Goal: Navigation & Orientation: Go to known website

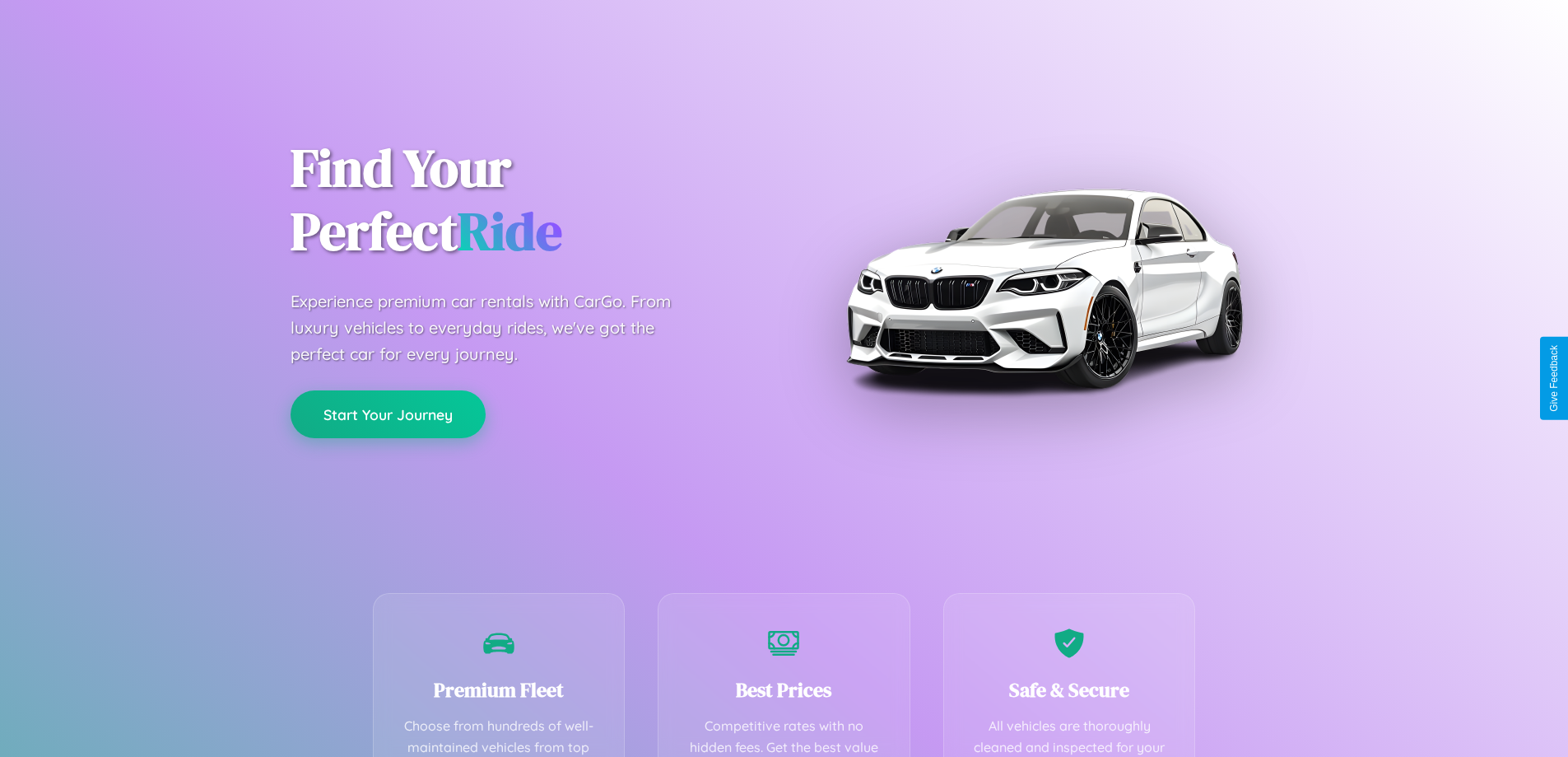
click at [387, 415] on button "Start Your Journey" at bounding box center [388, 414] width 195 height 47
click at [387, 413] on button "Start Your Journey" at bounding box center [388, 414] width 195 height 47
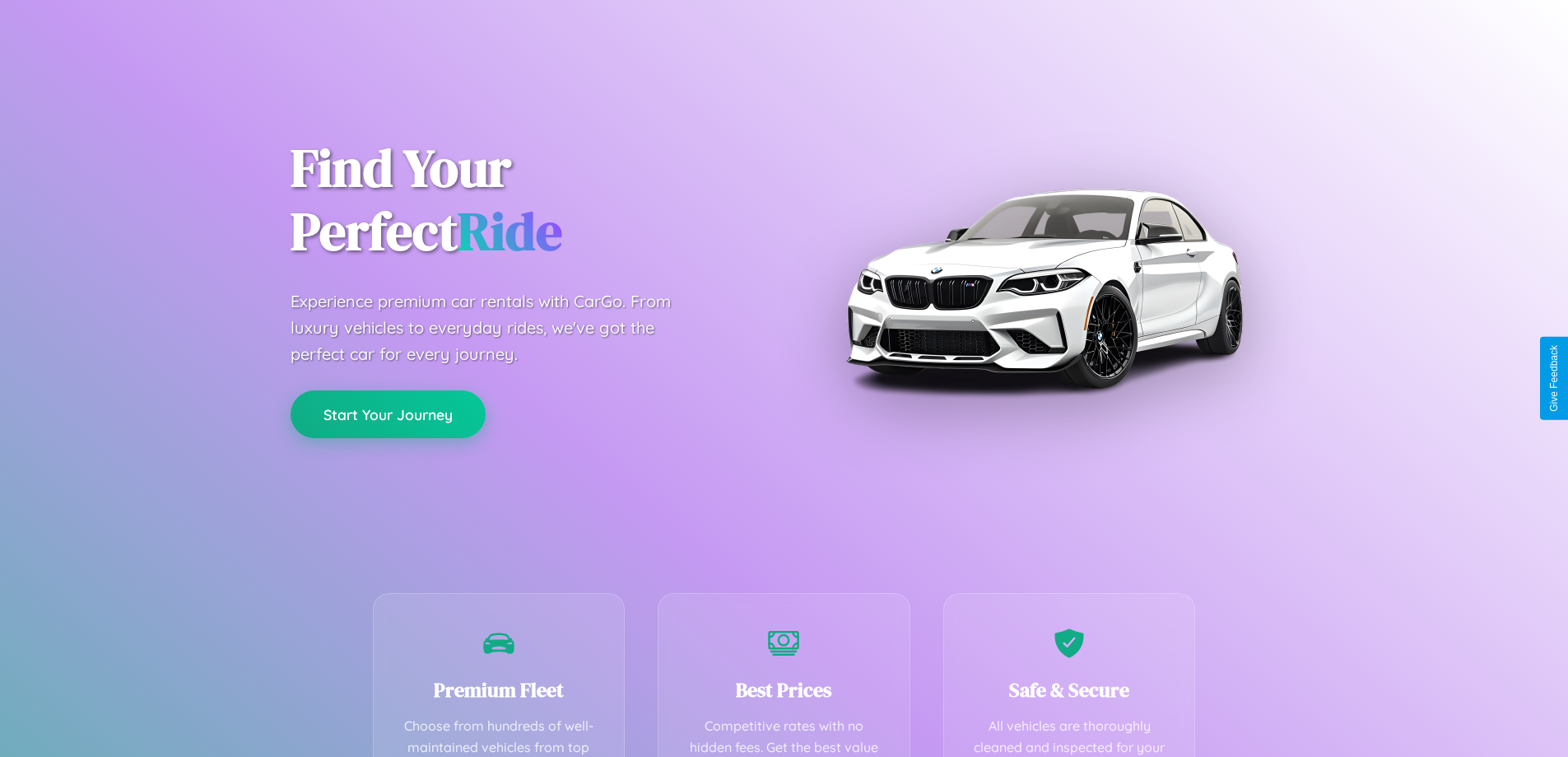
click at [387, 413] on button "Start Your Journey" at bounding box center [388, 414] width 195 height 47
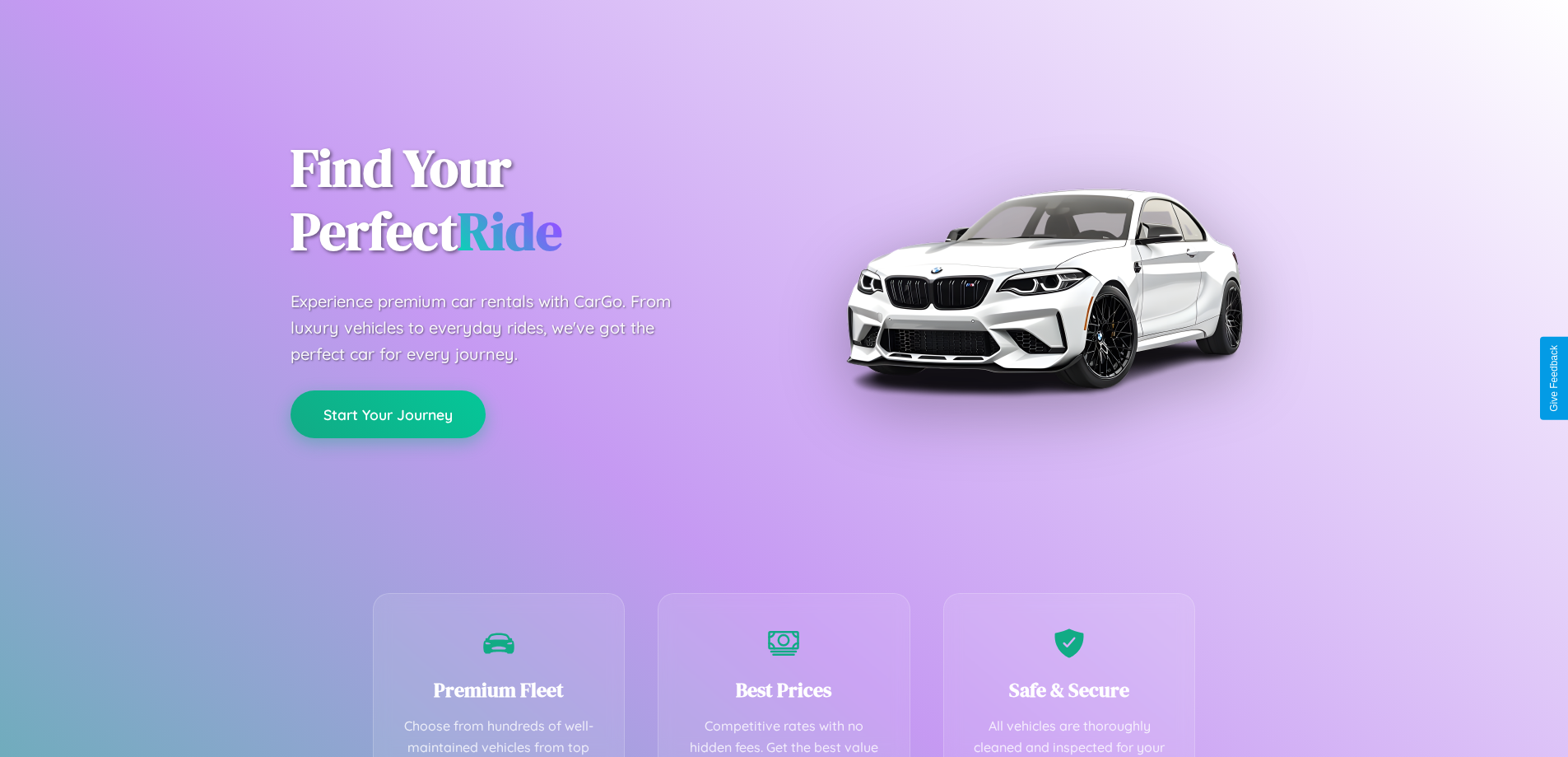
click at [387, 413] on button "Start Your Journey" at bounding box center [388, 414] width 195 height 47
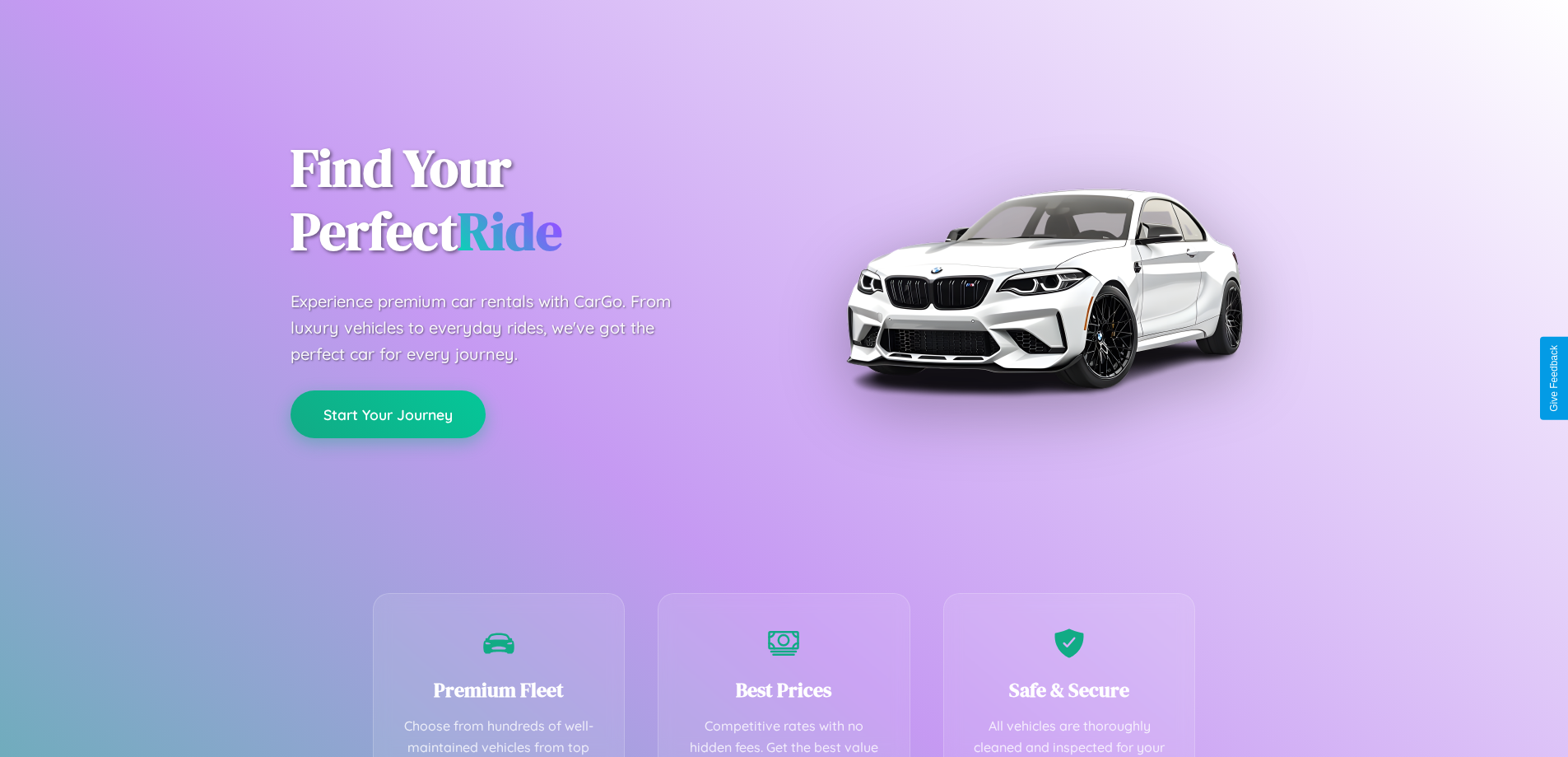
click at [387, 413] on button "Start Your Journey" at bounding box center [388, 414] width 195 height 47
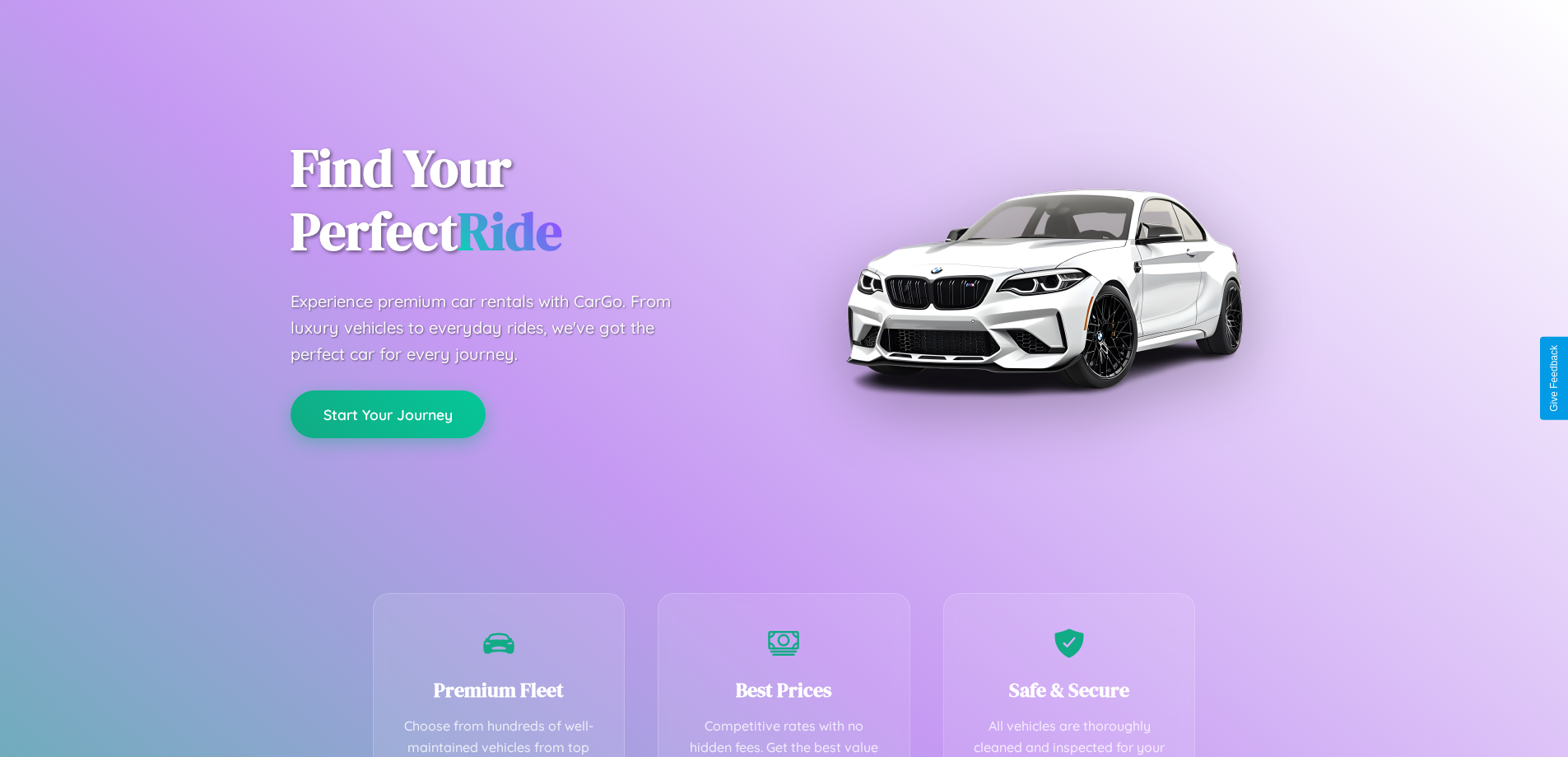
click at [387, 413] on button "Start Your Journey" at bounding box center [388, 414] width 195 height 47
